Goal: Use online tool/utility

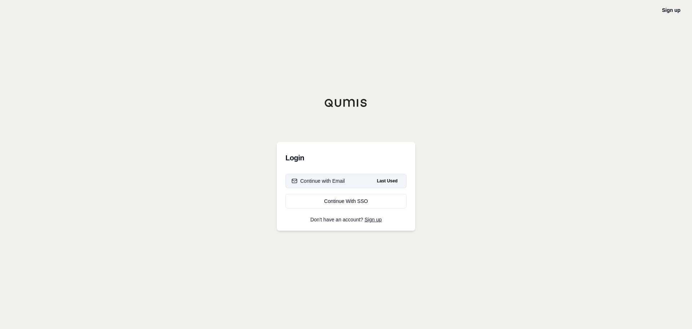
click at [337, 178] on div "Continue with Email" at bounding box center [318, 180] width 53 height 7
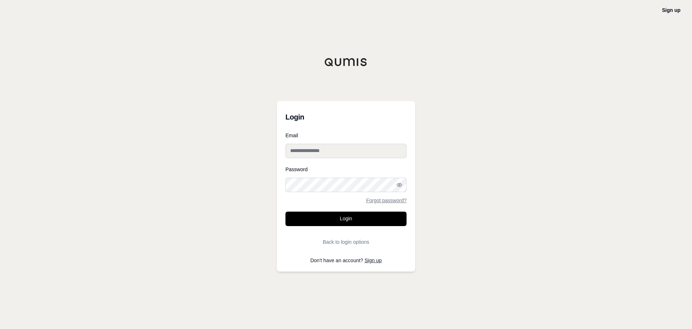
type input "**********"
click at [348, 222] on button "Login" at bounding box center [346, 218] width 121 height 14
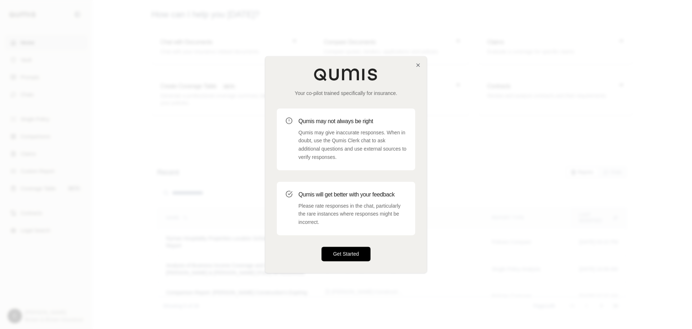
click at [355, 255] on button "Get Started" at bounding box center [346, 253] width 49 height 14
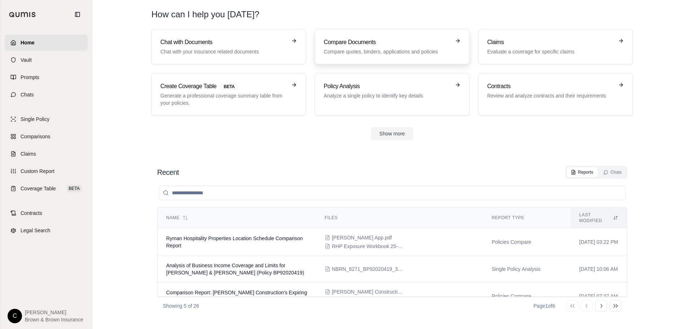
click at [361, 44] on h3 "Compare Documents" at bounding box center [387, 42] width 127 height 9
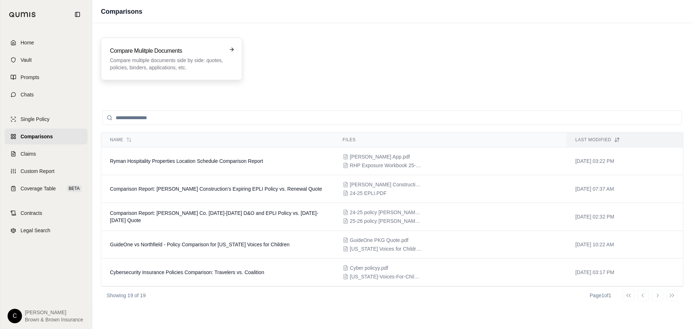
click at [166, 47] on h3 "Compare Mulitple Documents" at bounding box center [166, 51] width 113 height 9
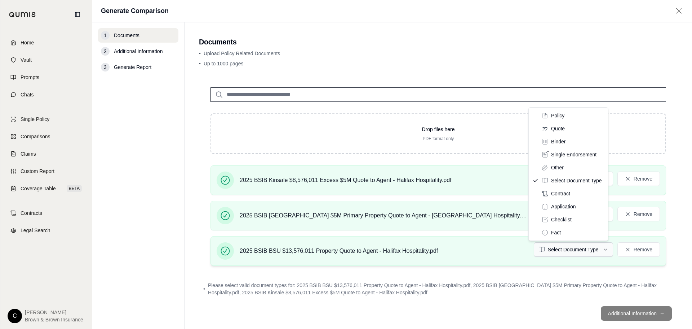
click at [547, 247] on html "Home Vault Prompts Chats Single Policy Comparisons Claims Custom Report Coverag…" at bounding box center [346, 164] width 692 height 329
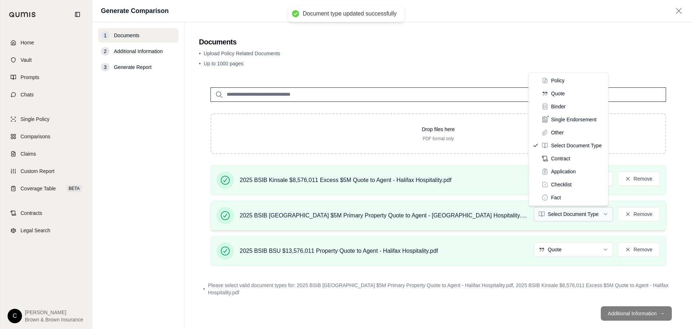
click at [556, 215] on html "Document type updated successfully Home Vault Prompts Chats Single Policy Compa…" at bounding box center [346, 164] width 692 height 329
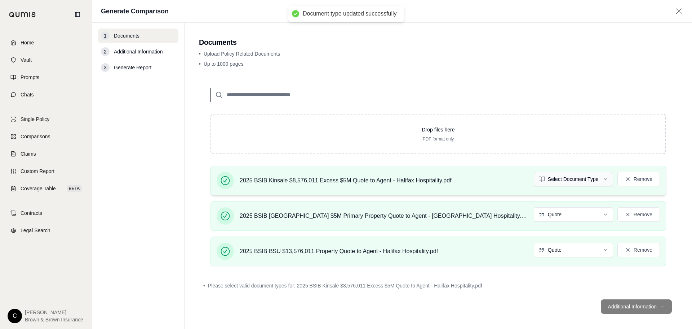
click at [552, 176] on html "Document type updated successfully Home Vault Prompts Chats Single Policy Compa…" at bounding box center [346, 164] width 692 height 329
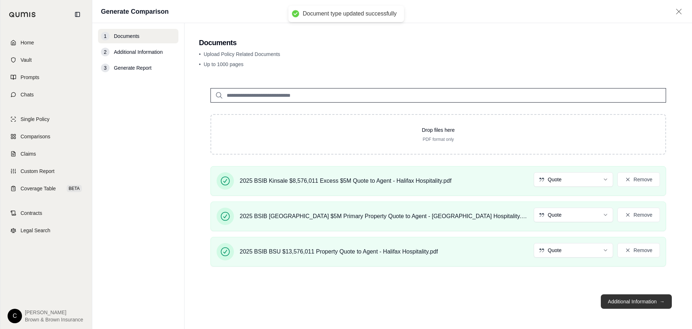
click at [619, 302] on button "Additional Information →" at bounding box center [636, 301] width 71 height 14
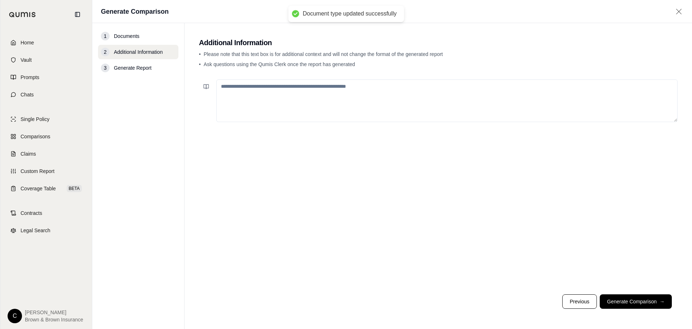
click at [260, 91] on textarea at bounding box center [447, 100] width 462 height 43
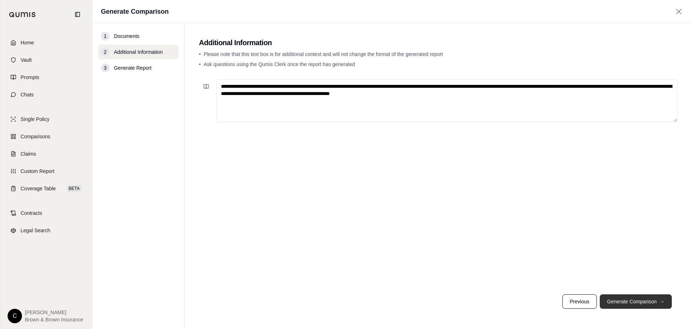
type textarea "**********"
click at [634, 301] on button "Generate Comparison →" at bounding box center [636, 301] width 72 height 14
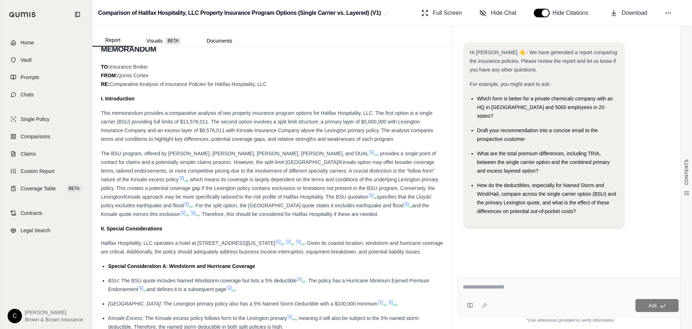
scroll to position [361, 0]
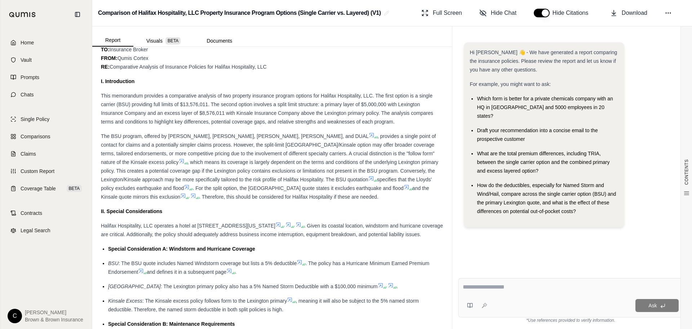
click at [392, 197] on div "The BSU program, offered by [PERSON_NAME], [PERSON_NAME], [PERSON_NAME], [PERSO…" at bounding box center [272, 166] width 343 height 69
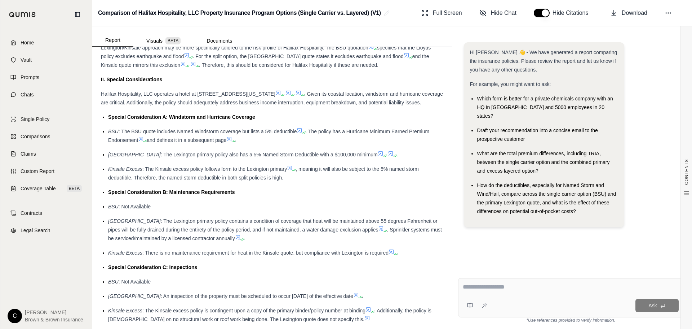
scroll to position [505, 0]
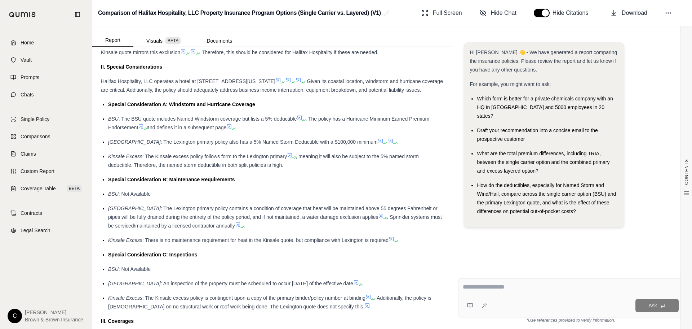
click at [142, 129] on icon at bounding box center [141, 126] width 6 height 6
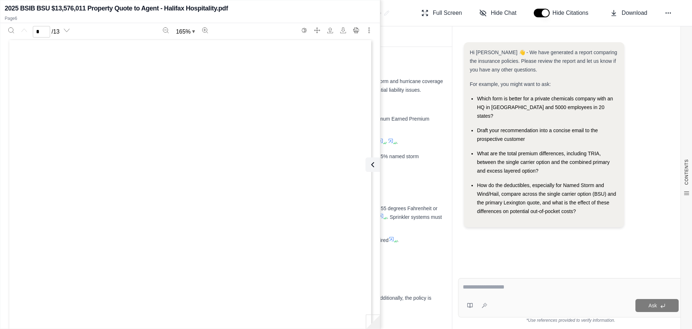
scroll to position [0, 0]
type input "*"
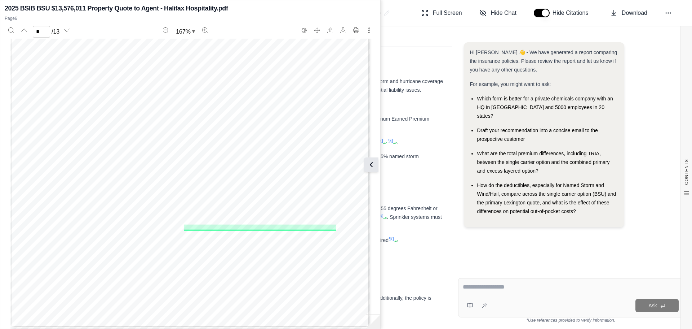
click at [374, 165] on icon at bounding box center [371, 164] width 9 height 9
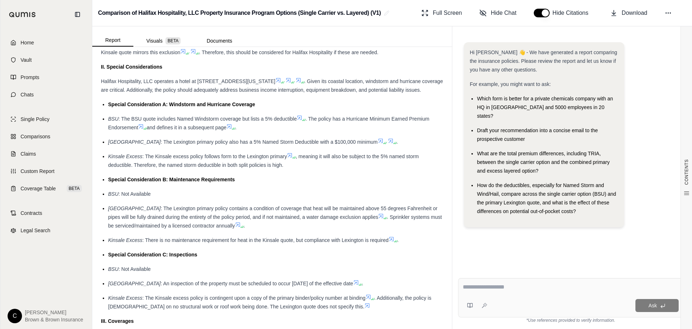
click at [232, 129] on icon at bounding box center [229, 126] width 6 height 6
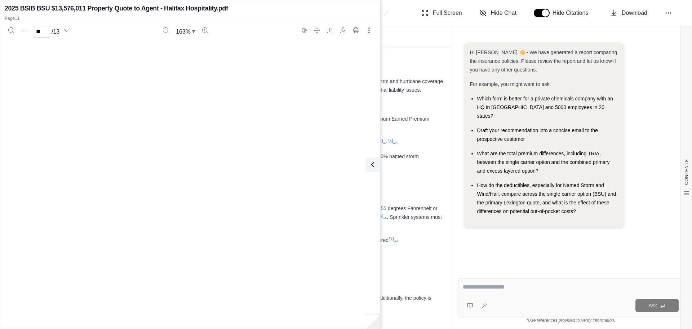
type input "**"
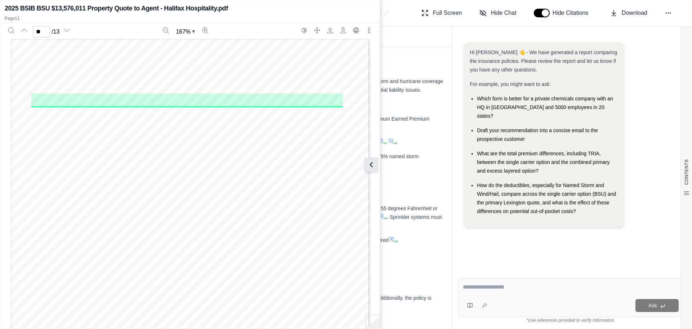
click at [374, 166] on icon at bounding box center [371, 164] width 9 height 9
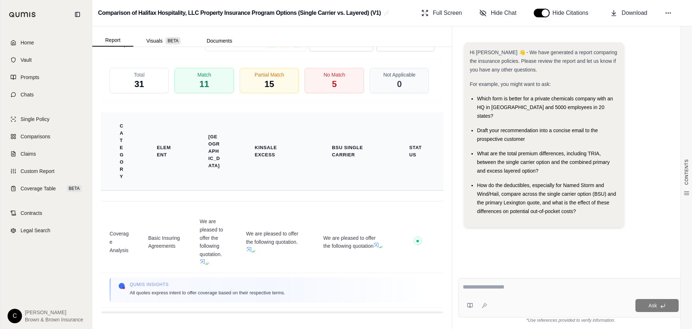
scroll to position [1491, 0]
